Goal: Transaction & Acquisition: Purchase product/service

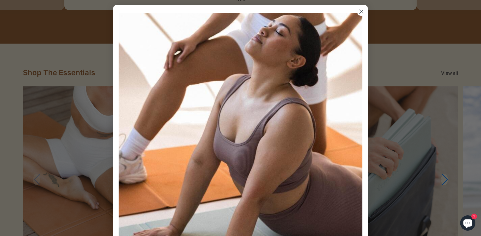
scroll to position [532, 0]
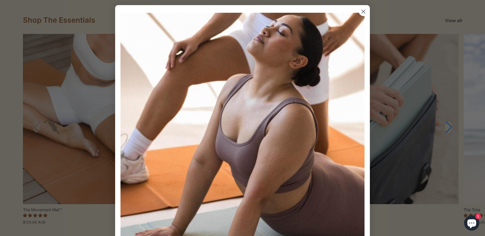
click at [363, 10] on icon "Close dialog" at bounding box center [363, 12] width 4 height 4
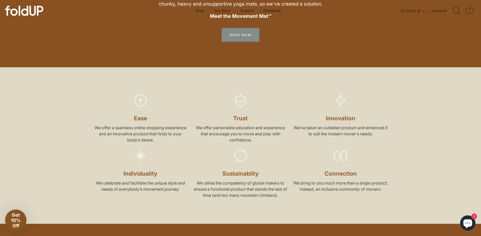
scroll to position [0, 0]
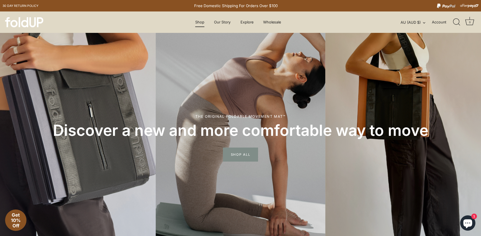
click at [203, 21] on link "Shop" at bounding box center [200, 22] width 18 height 10
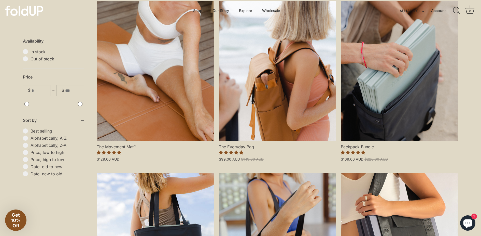
scroll to position [70, 0]
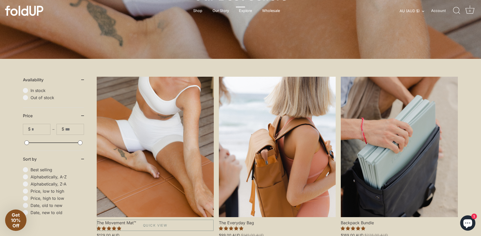
click at [152, 133] on link "The Movement Mat™" at bounding box center [155, 147] width 117 height 140
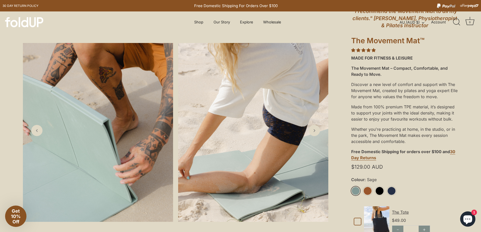
scroll to position [80, 0]
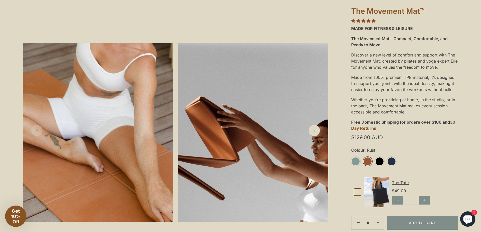
click at [367, 161] on link "Rust" at bounding box center [367, 161] width 9 height 9
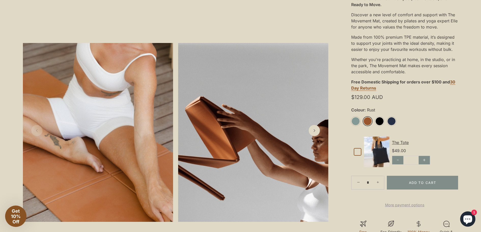
scroll to position [166, 0]
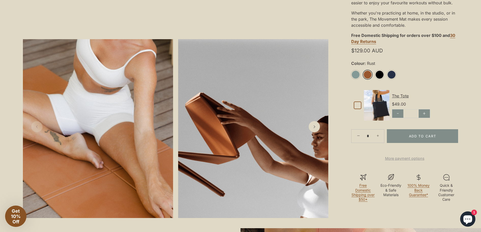
click at [352, 151] on shop-pay-wallet-button at bounding box center [351, 148] width 1 height 5
